Goal: Task Accomplishment & Management: Use online tool/utility

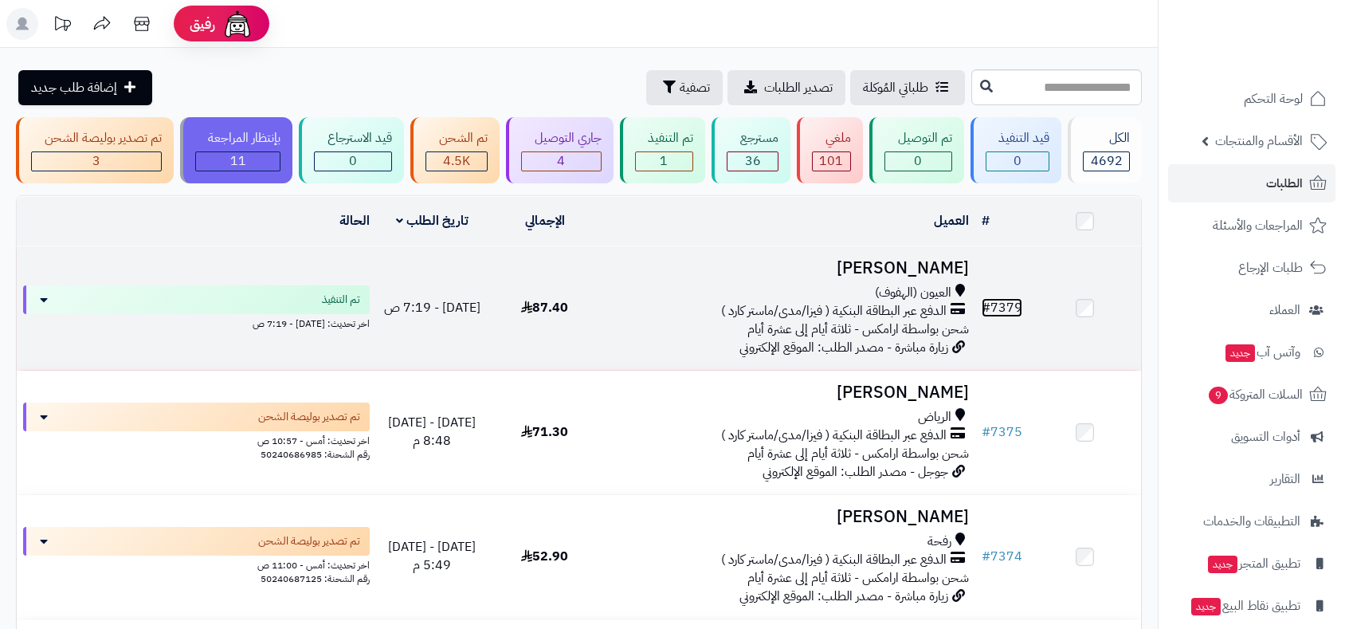
click at [1010, 307] on link "# 7379" at bounding box center [1002, 307] width 41 height 19
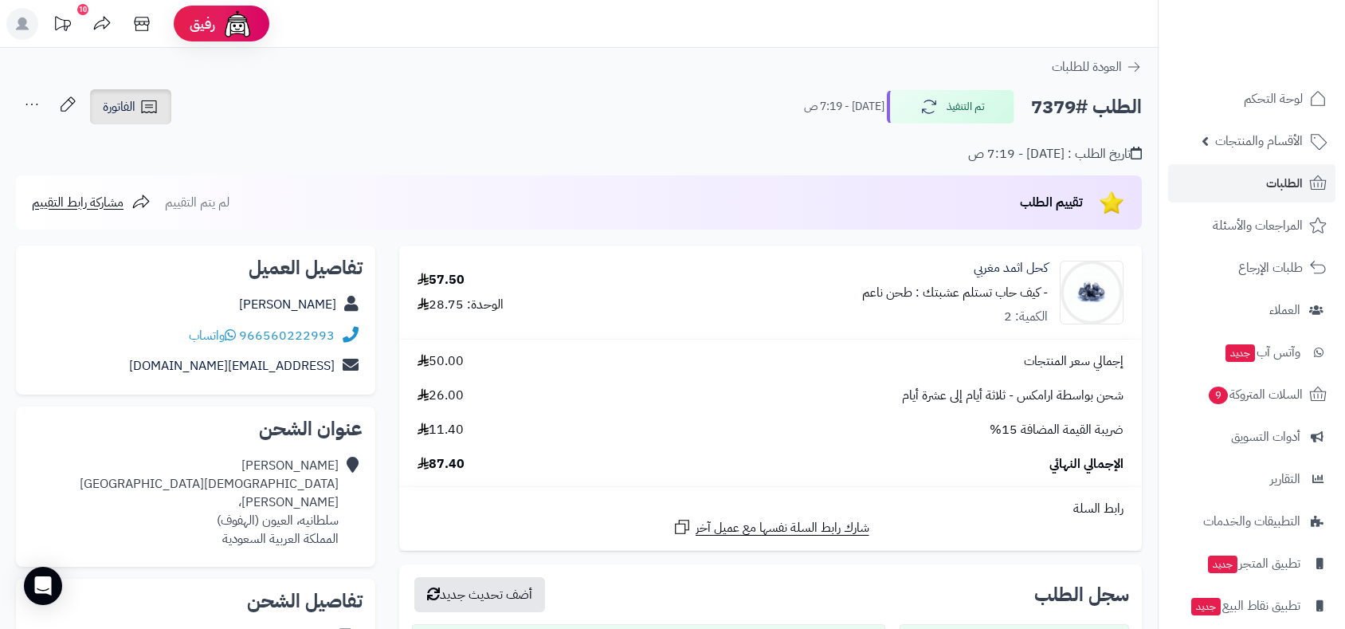
click at [130, 117] on link "الفاتورة" at bounding box center [130, 106] width 81 height 35
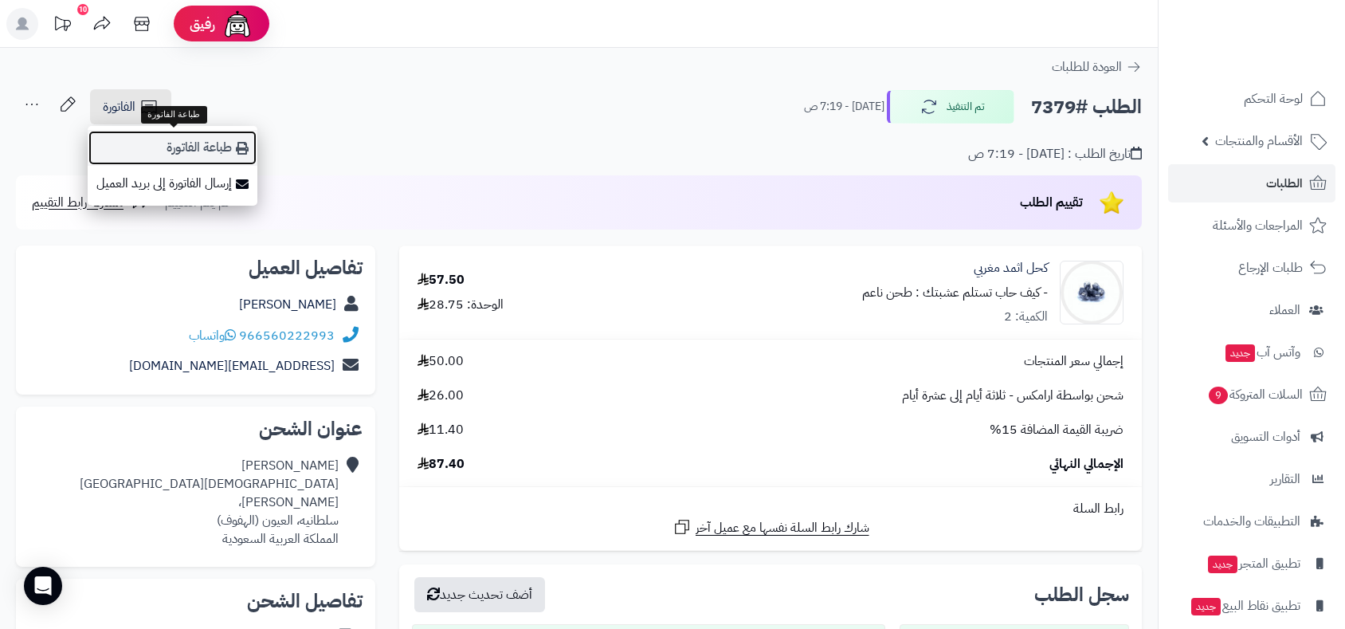
click at [191, 144] on link "طباعة الفاتورة" at bounding box center [173, 148] width 170 height 36
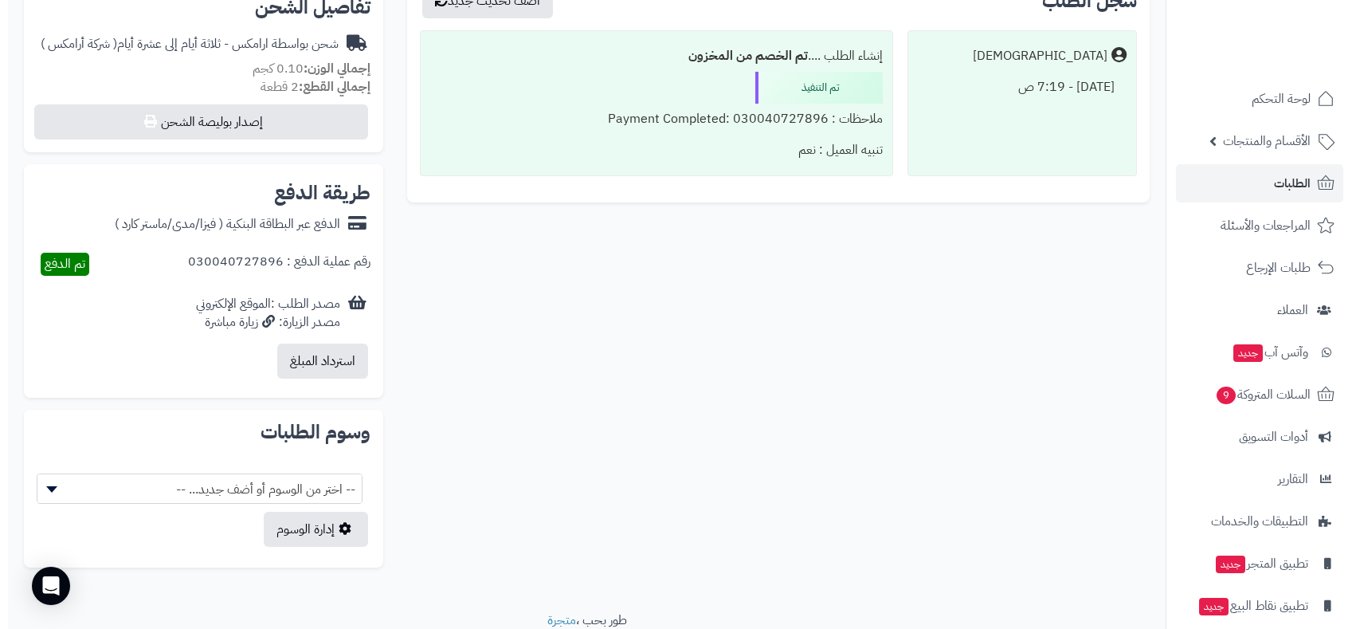
scroll to position [619, 0]
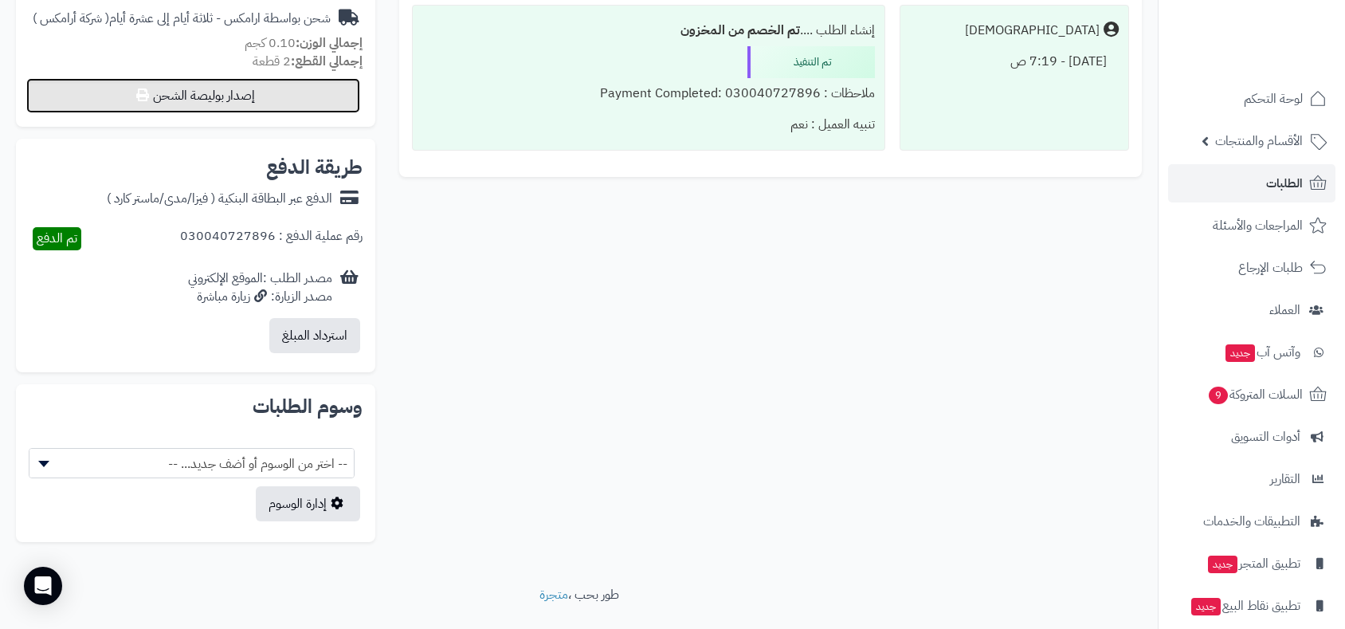
click at [297, 78] on button "إصدار بوليصة الشحن" at bounding box center [193, 95] width 334 height 35
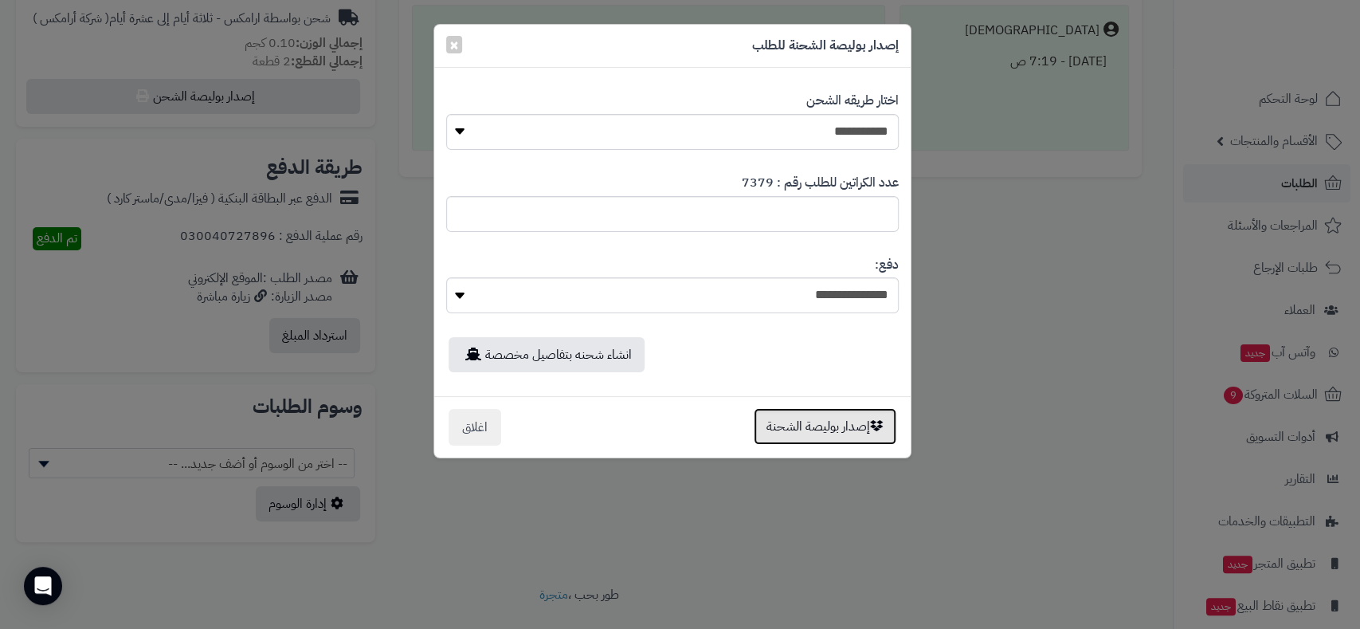
click at [832, 426] on button "إصدار بوليصة الشحنة" at bounding box center [825, 426] width 143 height 37
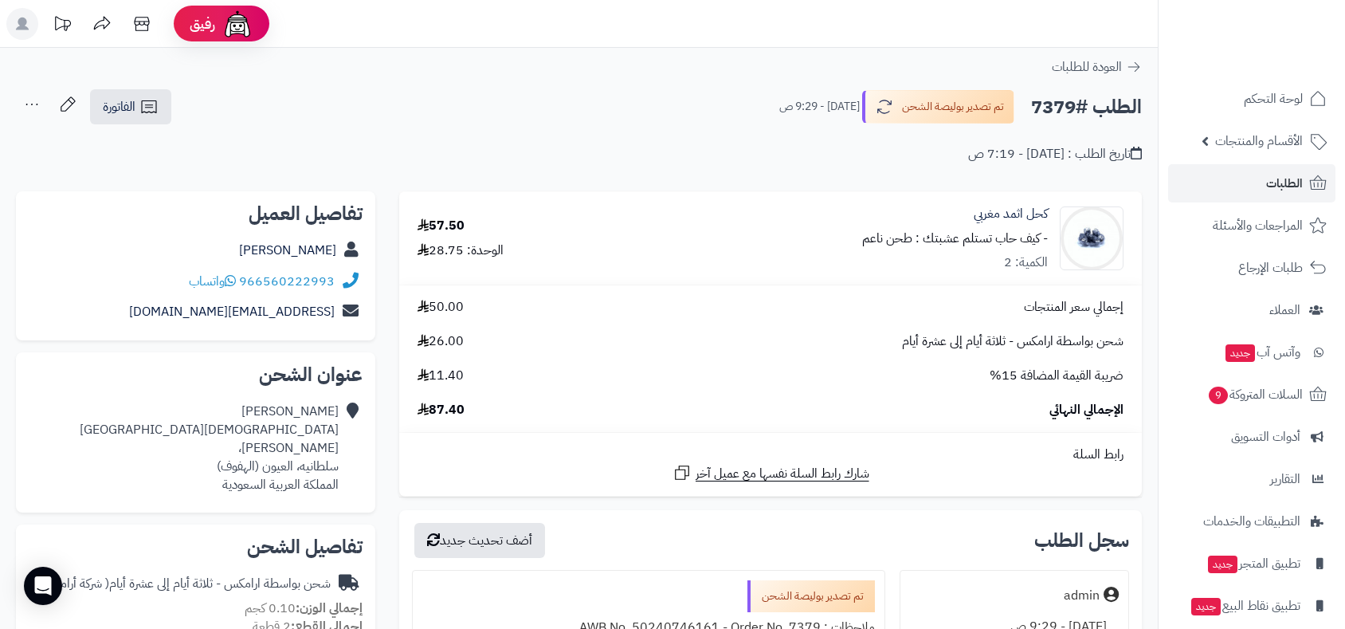
scroll to position [619, 0]
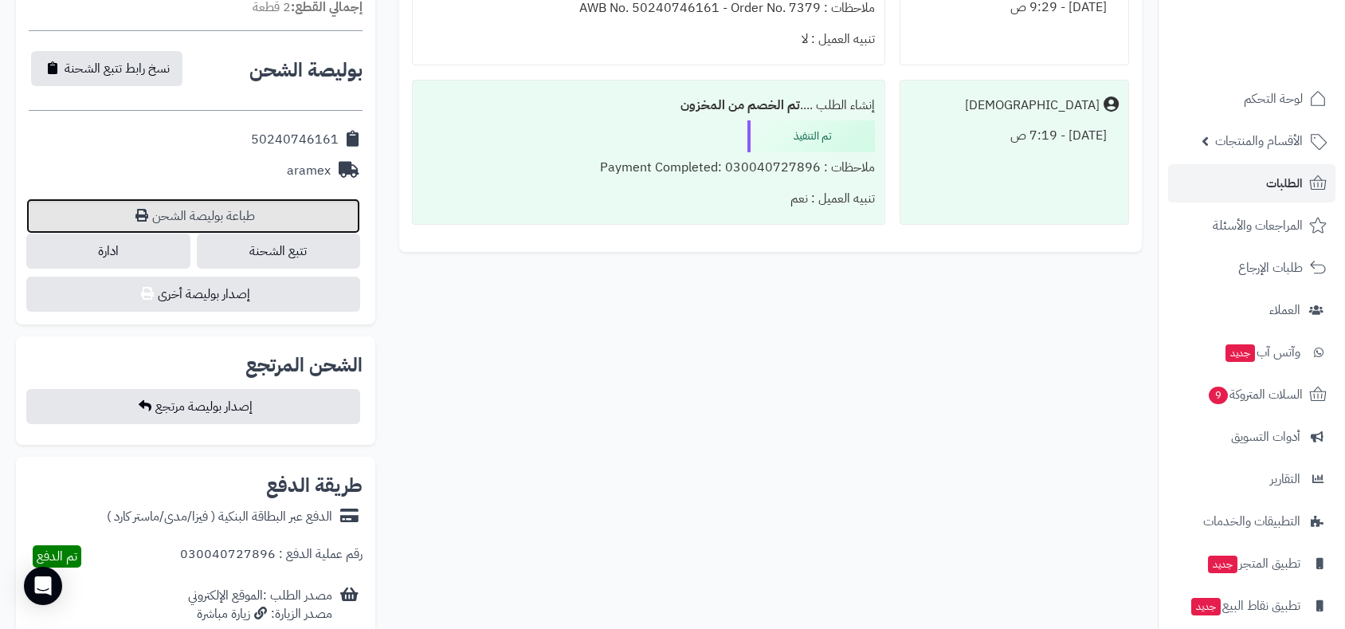
click at [239, 198] on link "طباعة بوليصة الشحن" at bounding box center [193, 215] width 334 height 35
